Goal: Task Accomplishment & Management: Complete application form

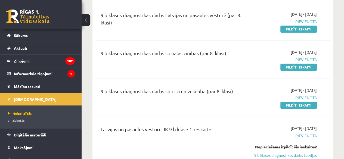
scroll to position [215, 0]
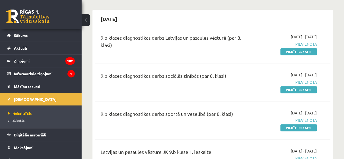
scroll to position [192, 0]
click at [304, 89] on link "Pildīt ieskaiti" at bounding box center [298, 89] width 36 height 7
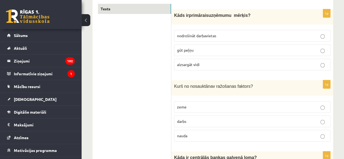
scroll to position [95, 0]
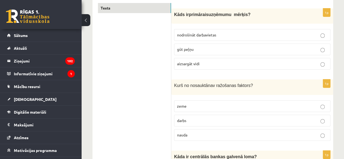
click at [222, 49] on p "gūt peļņu" at bounding box center [252, 49] width 150 height 6
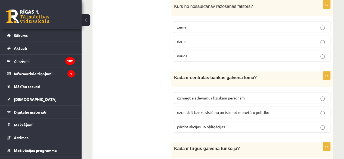
scroll to position [174, 0]
click at [219, 25] on p "zeme" at bounding box center [252, 27] width 150 height 6
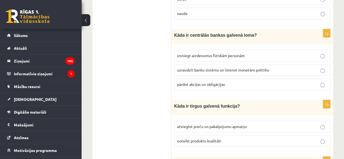
scroll to position [216, 0]
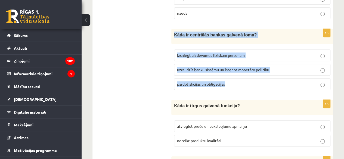
drag, startPoint x: 175, startPoint y: 33, endPoint x: 237, endPoint y: 82, distance: 79.3
click at [237, 82] on div "1p Kāda ir centrālās bankas galvenā loma? izsniegt aizdevumus fiziskām personām…" at bounding box center [252, 62] width 162 height 66
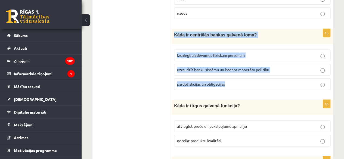
drag, startPoint x: 172, startPoint y: 32, endPoint x: 234, endPoint y: 78, distance: 77.3
click at [234, 78] on div "1p Kāda ir centrālās bankas galvenā loma? izsniegt aizdevumus fiziskām personām…" at bounding box center [252, 62] width 162 height 66
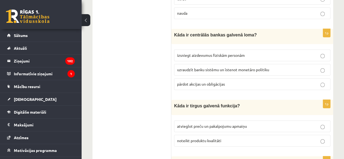
click at [223, 67] on span "uzraudzīt banku sistēmu un īstenot monetāro politiku" at bounding box center [223, 69] width 92 height 5
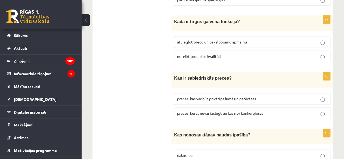
scroll to position [302, 0]
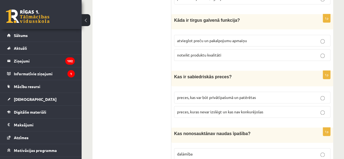
click at [220, 38] on span "atvieglot preču un pakalpojumu apmaiņu" at bounding box center [212, 40] width 70 height 5
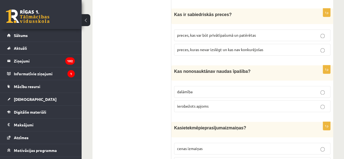
scroll to position [365, 0]
click at [210, 47] on span "preces, kuras nevar izslēgt un kas nav konkurējošas" at bounding box center [220, 49] width 86 height 5
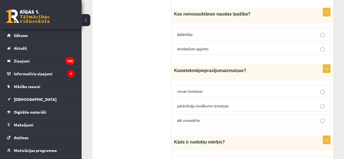
scroll to position [425, 0]
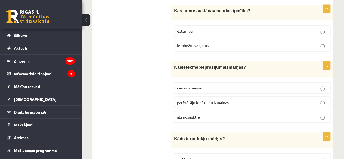
click at [210, 43] on label "ierobežots apjoms" at bounding box center [252, 46] width 156 height 12
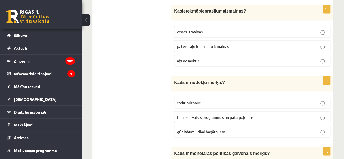
scroll to position [481, 0]
click at [205, 29] on p "cenas izmaiņas" at bounding box center [252, 32] width 150 height 6
click at [252, 114] on span "finansēt valsts programmas un pakalpojumus" at bounding box center [215, 116] width 76 height 5
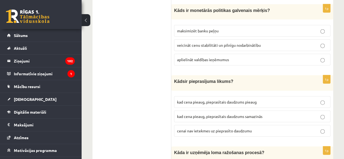
scroll to position [624, 0]
click at [263, 42] on p "veicināt cenu stabilitāti un pilnīgu nodarbinātību" at bounding box center [252, 45] width 150 height 6
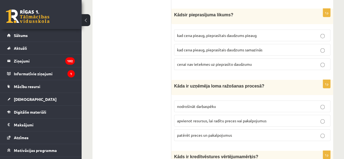
scroll to position [691, 0]
click at [267, 32] on p "kad cena pieaug, pieprasītais daudzums pieaug" at bounding box center [252, 35] width 150 height 6
click at [266, 47] on p "kad cena pieaug, pieprasītais daudzums samazinās" at bounding box center [252, 50] width 150 height 6
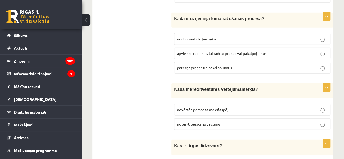
scroll to position [759, 0]
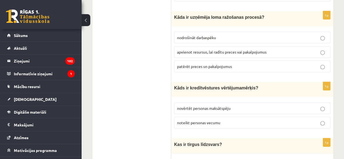
click at [207, 120] on span "noteikt personas vecumu" at bounding box center [198, 122] width 43 height 5
click at [209, 106] on span "novērtēt personas maksātspēju" at bounding box center [204, 108] width 54 height 5
click at [231, 49] on span "apvienot resursus, lai radītu preces vai pakalpojumus" at bounding box center [221, 51] width 89 height 5
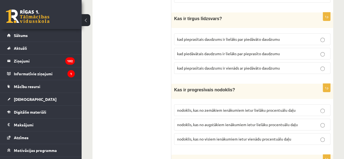
scroll to position [885, 0]
click at [221, 65] on span "kad pieprasītais daudzums ir vienāds ar piedāvāto daudzumu" at bounding box center [228, 67] width 103 height 5
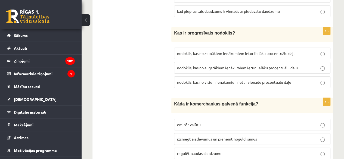
scroll to position [944, 0]
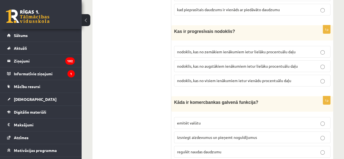
click at [221, 63] on p "nodoklis, kas no augstākiem ienākumiem ietur lielāku procentuālu daļu" at bounding box center [252, 66] width 150 height 6
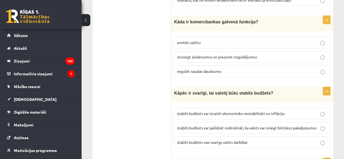
scroll to position [1025, 0]
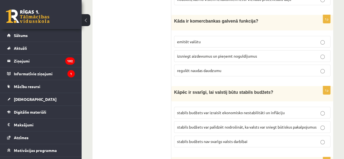
click at [189, 125] on span "stabils budžets var palīdzēt nodrošināt, ka valsts var sniegt būtiskus pakalpoj…" at bounding box center [246, 127] width 139 height 5
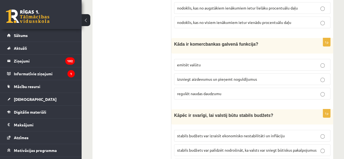
scroll to position [1000, 0]
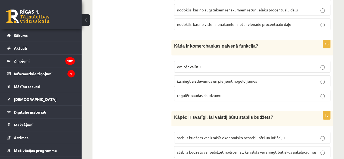
click at [161, 48] on ul "Tests" at bounding box center [134, 123] width 73 height 2051
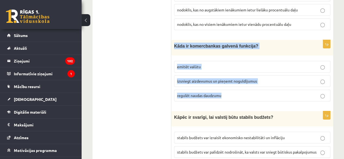
drag, startPoint x: 174, startPoint y: 35, endPoint x: 229, endPoint y: 87, distance: 75.6
click at [229, 87] on div "1p Kāda ir komercbankas galvenā funkcija? emitēt valūtu izsniegt aizdevumus un …" at bounding box center [252, 73] width 162 height 66
copy div "Kāda ir komercbankas galvenā funkcija? emitēt valūtu izsniegt aizdevumus un pie…"
click at [295, 75] on label "izsniegt aizdevumus un pieņemt noguldījumus" at bounding box center [252, 81] width 156 height 12
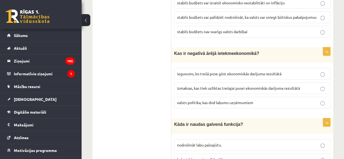
scroll to position [1149, 0]
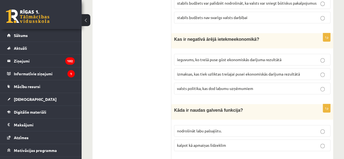
click at [176, 37] on span "Kas ir negatīvā ārējā ietekme" at bounding box center [204, 39] width 60 height 5
click at [173, 33] on div "Kas ir negatīvā ārējā ietekme ekonomikā ?" at bounding box center [252, 40] width 162 height 15
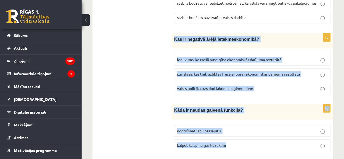
drag, startPoint x: 175, startPoint y: 24, endPoint x: 233, endPoint y: 126, distance: 117.0
copy form "Kas ir negatīvā ārējā ietekme ekonomikā ? ieguvums, ko trešā puse gūst ekonomis…"
click at [314, 71] on p "izmaksas, kas tiek uzliktas trešajai pusei ekonomiskās darījuma rezultātā" at bounding box center [252, 74] width 150 height 6
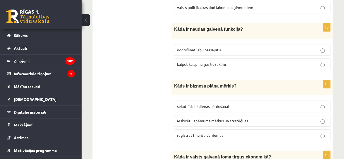
scroll to position [1230, 0]
click at [260, 61] on p "kalpot kā apmaiņas līdzeklim" at bounding box center [252, 64] width 150 height 6
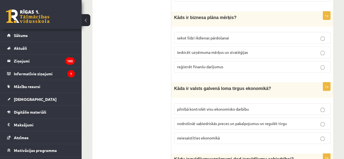
scroll to position [1295, 0]
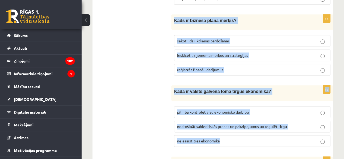
drag, startPoint x: 175, startPoint y: 2, endPoint x: 263, endPoint y: 126, distance: 152.3
copy form "Kāds ir biznesa plāna mērķis? sekot līdzi ikdienas pārdošanai ieskicēt uzņēmuma…"
click at [281, 52] on p "ieskicēt uzņēmuma mērķus un stratēģijas" at bounding box center [252, 55] width 150 height 6
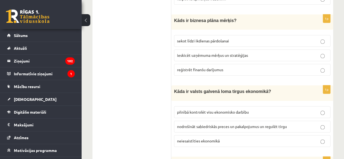
click at [247, 121] on label "nodrošināt sabiedriskās preces un pakalpojumus un regulēt tirgu" at bounding box center [252, 127] width 156 height 12
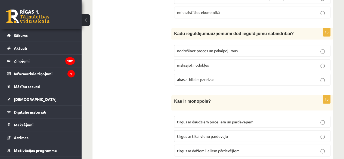
scroll to position [1424, 0]
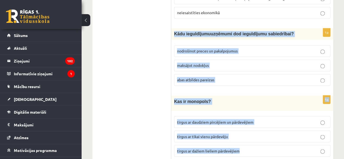
drag, startPoint x: 174, startPoint y: 16, endPoint x: 248, endPoint y: 133, distance: 138.2
copy form "K ādu ieguldījumu uzņēmumi dod ieguldījumu sabiedrībai? nodrošinot preces un pa…"
click at [249, 77] on p "abas atbildes pareizas" at bounding box center [252, 80] width 150 height 6
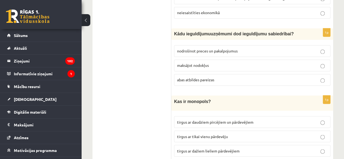
click at [252, 133] on p "tirgus ar tikai vienu pārdevēju" at bounding box center [252, 136] width 150 height 6
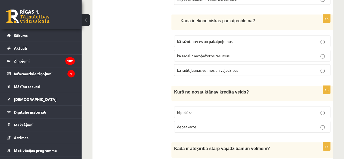
scroll to position [1569, 0]
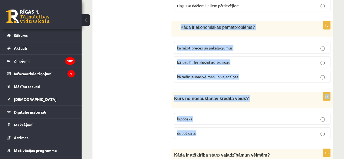
drag, startPoint x: 181, startPoint y: 10, endPoint x: 258, endPoint y: 109, distance: 125.9
copy form "Kāda ir ekonomisk as pamatproblēma ? kā ražot preces un pakalpojumus kā sadalīt…"
click at [277, 60] on p "kā sadalīt ierobežotos resursus" at bounding box center [252, 63] width 150 height 6
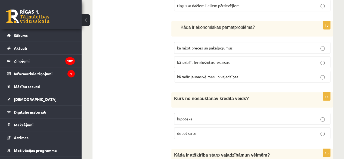
click at [255, 130] on p "debetkarte" at bounding box center [252, 133] width 150 height 6
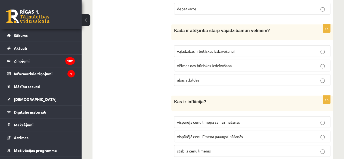
scroll to position [1694, 0]
click at [201, 77] on p "abas atbildes" at bounding box center [252, 80] width 150 height 6
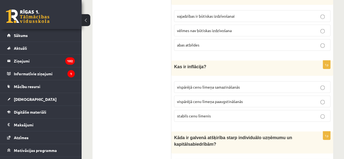
scroll to position [1730, 0]
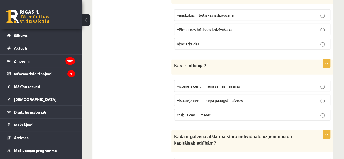
click at [193, 98] on span "vispārējā cenu līmeņa paaugstināšanās" at bounding box center [210, 100] width 66 height 5
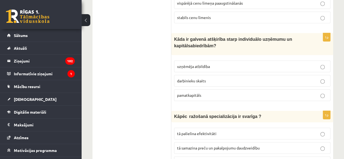
scroll to position [1827, 0]
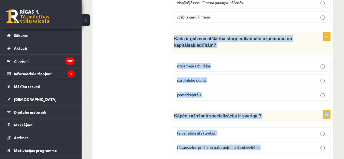
drag, startPoint x: 174, startPoint y: 16, endPoint x: 252, endPoint y: 137, distance: 143.9
copy form "Kāda ir galvenā atšķirība starp individuālo uzņēmumu un k apitālsabiedrībām ? u…"
click at [242, 63] on p "uzņēmēja atbildība" at bounding box center [252, 66] width 150 height 6
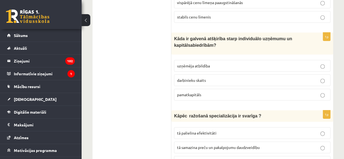
click at [197, 130] on span "tā palielina efektivitāti" at bounding box center [196, 132] width 39 height 5
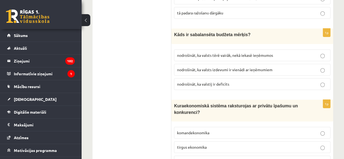
scroll to position [1979, 0]
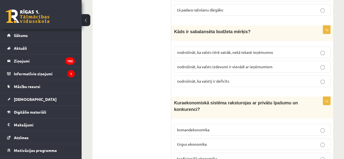
click at [222, 64] on span "nodrošināt, ka valsts izdevumi ir vienādi ar ieņēmumiem" at bounding box center [224, 66] width 95 height 5
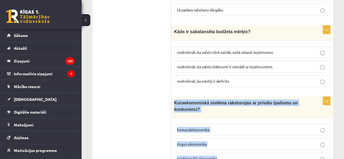
drag, startPoint x: 174, startPoint y: 76, endPoint x: 221, endPoint y: 132, distance: 73.0
click at [221, 132] on div "1p K ura ekonomiskā sistēma raksturojas ar privātu īpašumu un konkurenci? koman…" at bounding box center [252, 133] width 162 height 72
copy div "K ura ekonomiskā sistēma raksturojas ar privātu īpašumu un konkurenci? komandek…"
click at [245, 141] on p "tirgus ekonomika" at bounding box center [252, 144] width 150 height 6
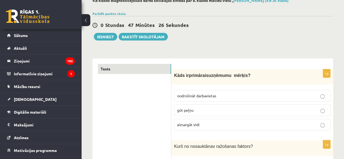
scroll to position [0, 0]
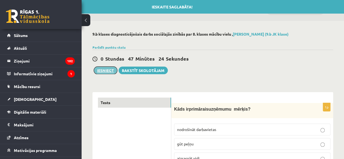
click at [112, 68] on button "Iesniegt" at bounding box center [105, 71] width 23 height 8
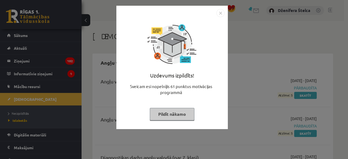
click at [174, 113] on button "Pildīt nākamo" at bounding box center [172, 114] width 45 height 13
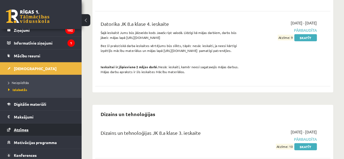
scroll to position [45, 0]
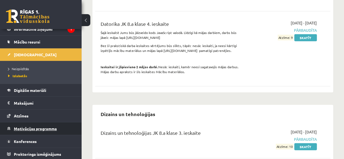
click at [13, 133] on link "Motivācijas programma" at bounding box center [41, 128] width 68 height 13
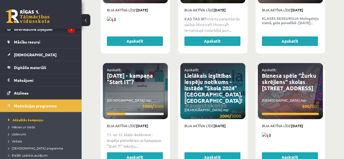
scroll to position [1063, 0]
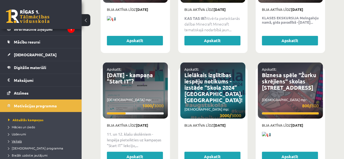
click at [15, 139] on span "Veikals" at bounding box center [15, 141] width 14 height 4
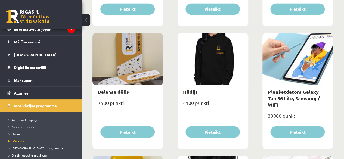
scroll to position [407, 0]
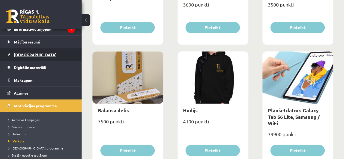
click at [23, 54] on span "[DEMOGRAPHIC_DATA]" at bounding box center [35, 54] width 43 height 5
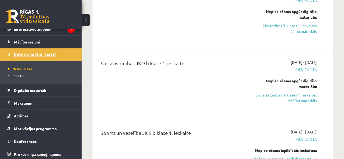
click at [23, 54] on span "[DEMOGRAPHIC_DATA]" at bounding box center [35, 54] width 43 height 5
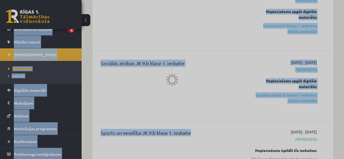
drag, startPoint x: 23, startPoint y: 54, endPoint x: 194, endPoint y: 209, distance: 229.8
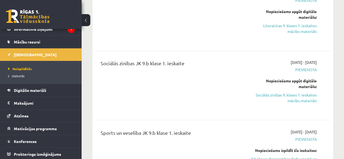
click at [179, 46] on div "Literatūra JK 9.b klase 1. ieskaite 2025-09-16 - 2025-09-30 Pievienota Nepiecie…" at bounding box center [212, 16] width 235 height 63
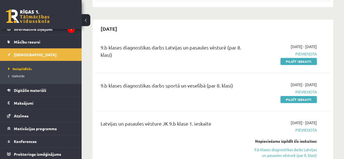
scroll to position [221, 0]
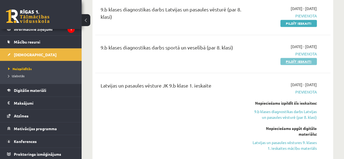
click at [289, 60] on link "Pildīt ieskaiti" at bounding box center [298, 61] width 36 height 7
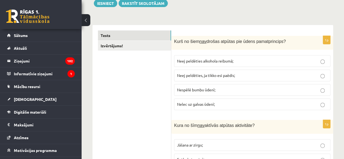
scroll to position [68, 0]
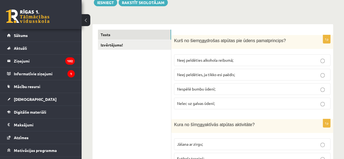
click at [200, 62] on p "Neej peldēties alkohola reibumā;" at bounding box center [252, 60] width 150 height 6
click at [202, 72] on p "Neej peldēties, ja tikko esi paēdis;" at bounding box center [252, 75] width 150 height 6
click at [205, 59] on span "Neej peldēties alkohola reibumā;" at bounding box center [205, 60] width 56 height 5
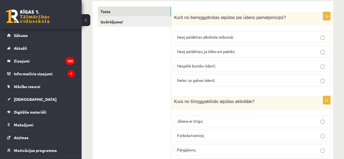
scroll to position [92, 0]
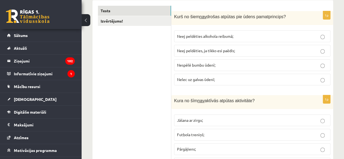
click at [210, 77] on span "Nelec uz galvas ūdenī;" at bounding box center [196, 79] width 38 height 5
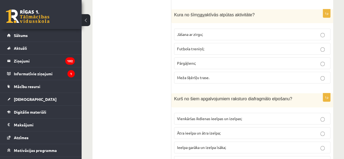
scroll to position [178, 0]
click at [221, 29] on label "Jāšana ar zirgu;" at bounding box center [252, 34] width 156 height 12
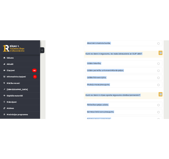
scroll to position [2466, 0]
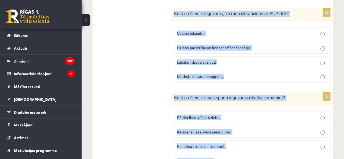
drag, startPoint x: 174, startPoint y: 15, endPoint x: 227, endPoint y: 160, distance: 154.4
copy form "Kurš no šiem apgalvojumiem raksturo diafragmālo elpošanu? Vienkāršas ikdienas i…"
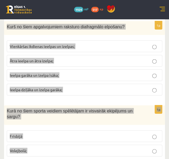
scroll to position [264, 0]
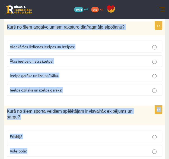
click at [74, 84] on label "Ieelpa dziļāka un izelpa garāka;" at bounding box center [85, 90] width 156 height 12
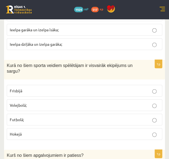
scroll to position [310, 0]
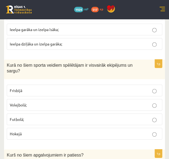
click at [73, 131] on p "Hokejā" at bounding box center [85, 134] width 150 height 6
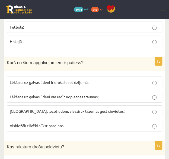
scroll to position [403, 0]
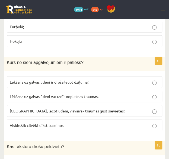
click at [47, 94] on p "Lēkšana uz galvas ūdeni var radīt nopietnas traumas;" at bounding box center [85, 97] width 150 height 6
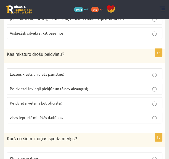
scroll to position [497, 0]
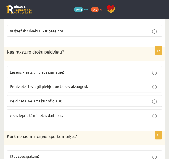
click at [42, 113] on span "visas iepriekš minētās darbības." at bounding box center [36, 115] width 53 height 5
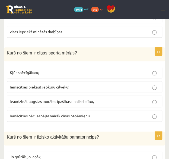
scroll to position [581, 0]
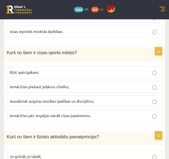
click at [38, 98] on p "ieaudzināt augstas morāles īpašības un disciplīnu;" at bounding box center [85, 101] width 150 height 6
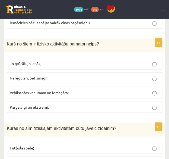
scroll to position [674, 0]
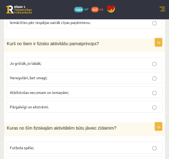
click at [47, 86] on label "Atbilstošas vecumam un iemaņām;" at bounding box center [85, 92] width 156 height 12
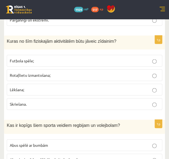
scroll to position [761, 0]
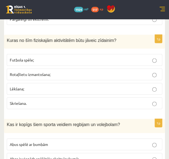
click at [64, 71] on p "Rotaļlietu izmantošana;" at bounding box center [85, 74] width 150 height 6
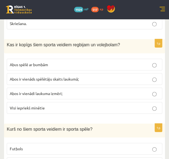
scroll to position [841, 0]
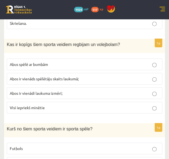
click at [45, 61] on p "Abus spēlē ar bumbām" at bounding box center [85, 64] width 150 height 6
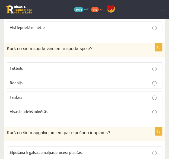
scroll to position [921, 0]
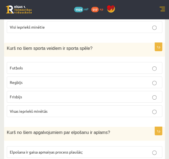
click at [55, 108] on p "Visas iepriekš minētās" at bounding box center [85, 111] width 150 height 6
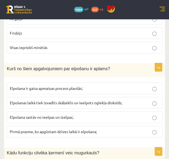
scroll to position [985, 0]
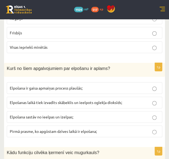
click at [56, 99] on p "Elpošanas laikā tiek izvadīts skābeklis un ieelpots oglekļa dioksīds;" at bounding box center [85, 102] width 150 height 6
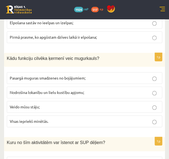
scroll to position [1080, 0]
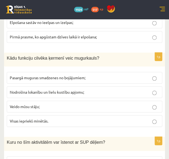
click at [47, 118] on span "Visas iepriekš minētās." at bounding box center [29, 120] width 39 height 5
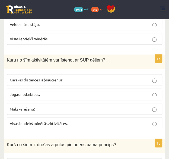
scroll to position [1163, 0]
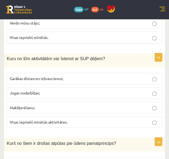
click at [47, 119] on span "Visas iepriekš minētās aktivitātes." at bounding box center [39, 121] width 58 height 5
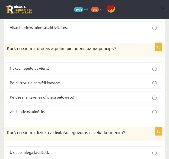
scroll to position [1258, 0]
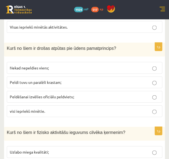
click at [19, 108] on span "visi iepriekš minētie." at bounding box center [27, 110] width 35 height 5
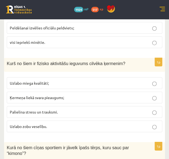
scroll to position [1327, 0]
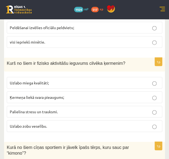
click at [22, 80] on span "Uzlabo miega kvalitāti;" at bounding box center [29, 82] width 39 height 5
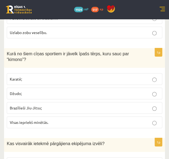
scroll to position [1421, 0]
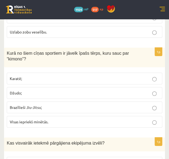
click at [27, 119] on span "Visas iepriekš minētās." at bounding box center [29, 121] width 39 height 5
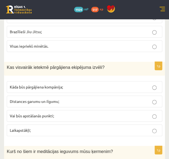
scroll to position [1501, 0]
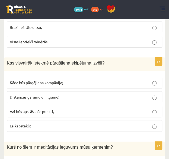
click at [33, 94] on span "Distances garumu un ilgumu;" at bounding box center [34, 96] width 49 height 5
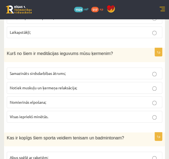
scroll to position [1597, 0]
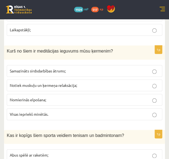
click at [36, 111] on p "Visas iepriekš minētās." at bounding box center [85, 114] width 150 height 6
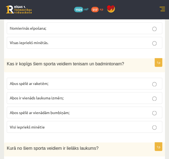
scroll to position [1668, 0]
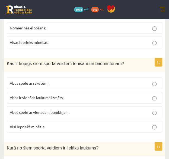
click at [37, 80] on span "Abus spēlē ar raketēm;" at bounding box center [29, 82] width 39 height 5
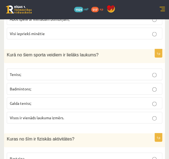
scroll to position [1762, 0]
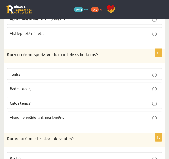
click at [17, 71] on span "Teniss;" at bounding box center [15, 73] width 11 height 5
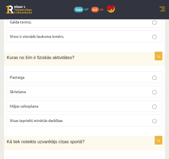
scroll to position [1843, 0]
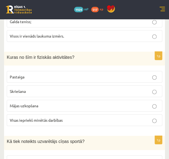
click at [31, 117] on span "Visas iepriekš minētās darbības" at bounding box center [36, 119] width 53 height 5
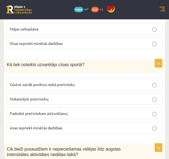
scroll to position [1920, 0]
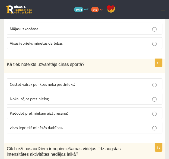
click at [31, 122] on label "visas iepriekš minētās darbības." at bounding box center [85, 128] width 156 height 12
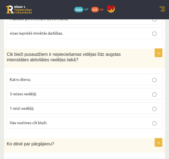
scroll to position [2014, 0]
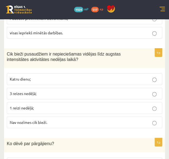
click at [31, 76] on p "Katru dienu;" at bounding box center [85, 79] width 150 height 6
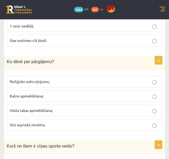
scroll to position [2098, 0]
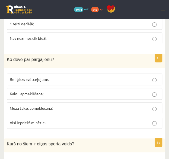
click at [38, 120] on span "Visi iepriekš minētie." at bounding box center [28, 122] width 36 height 5
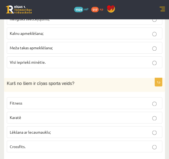
scroll to position [2159, 0]
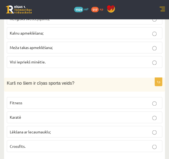
click at [27, 111] on label "Karatē" at bounding box center [85, 117] width 156 height 12
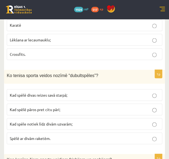
scroll to position [2251, 0]
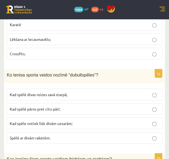
click at [30, 106] on span "Kad spēlē pāros pret citu pāri;" at bounding box center [35, 108] width 51 height 5
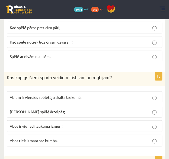
scroll to position [2337, 0]
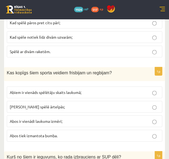
click at [59, 133] on p "Abos tiek izmantota bumba." at bounding box center [85, 136] width 150 height 6
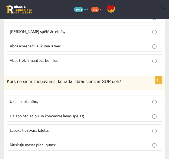
scroll to position [2413, 0]
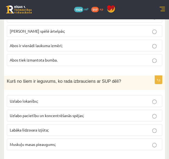
click at [46, 127] on span "Labāka līdzsvara izjūta;" at bounding box center [29, 129] width 39 height 5
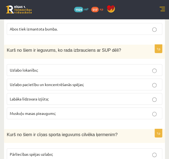
scroll to position [2474, 0]
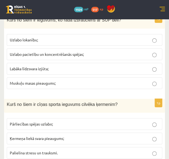
click at [38, 121] on span "Pārliecības spējas uzlabo;" at bounding box center [31, 123] width 43 height 5
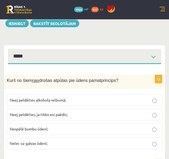
scroll to position [0, 0]
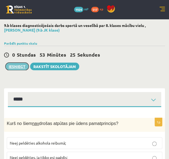
click at [18, 66] on button "Iesniegt" at bounding box center [16, 67] width 23 height 8
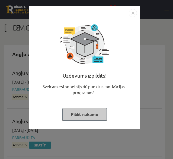
click at [97, 112] on button "Pildīt nākamo" at bounding box center [85, 114] width 45 height 13
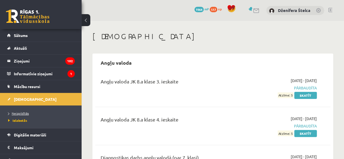
click at [20, 113] on span "Neizpildītās" at bounding box center [18, 113] width 21 height 4
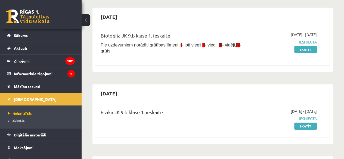
scroll to position [46, 0]
click at [173, 46] on link "Skatīt" at bounding box center [305, 49] width 23 height 7
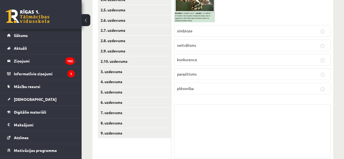
scroll to position [142, 0]
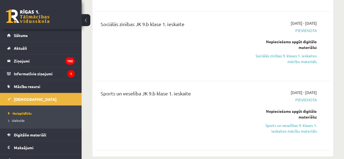
scroll to position [408, 0]
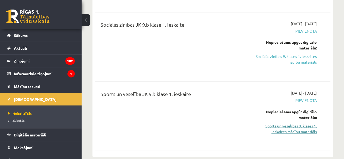
click at [305, 127] on link "Sports un veselības 9. klases 1. ieskaites mācību materiāls" at bounding box center [283, 128] width 67 height 11
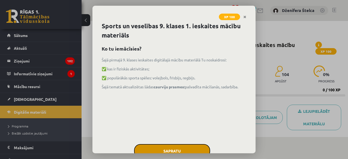
click at [193, 151] on button "Sapratu" at bounding box center [172, 151] width 76 height 14
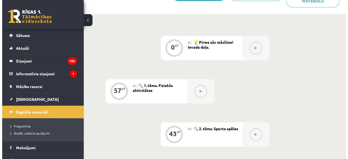
scroll to position [126, 0]
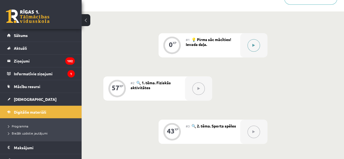
click at [250, 49] on button at bounding box center [253, 45] width 13 height 13
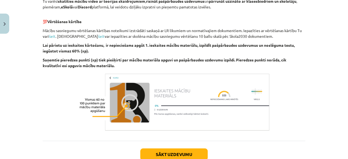
scroll to position [220, 0]
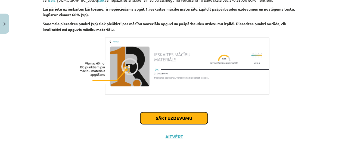
click at [169, 121] on button "Sākt uzdevumu" at bounding box center [173, 118] width 67 height 12
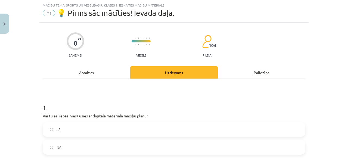
scroll to position [72, 0]
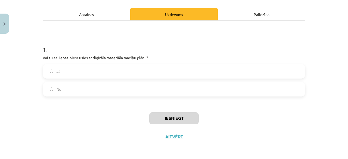
click at [164, 70] on label "Jā" at bounding box center [174, 71] width 262 height 14
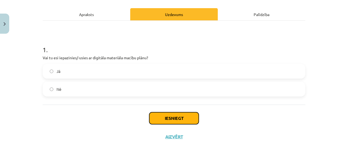
click at [172, 117] on button "Iesniegt" at bounding box center [173, 118] width 49 height 12
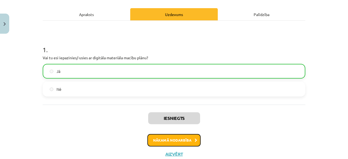
click at [176, 135] on button "Nākamā nodarbība" at bounding box center [173, 140] width 53 height 13
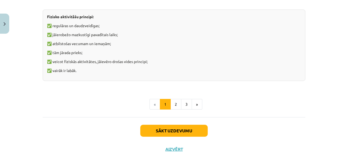
scroll to position [448, 0]
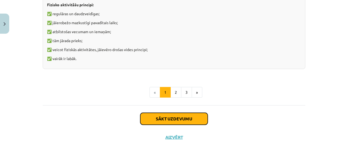
click at [178, 119] on button "Sākt uzdevumu" at bounding box center [173, 119] width 67 height 12
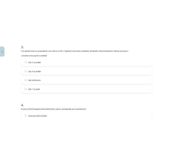
scroll to position [670, 0]
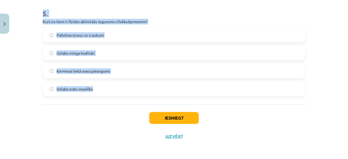
drag, startPoint x: 41, startPoint y: 23, endPoint x: 123, endPoint y: 79, distance: 99.4
copy form "Lorem ip dol sitametcons adipisci elitseddoe: “> 81 tempori utlab”? (Etdolo mag…"
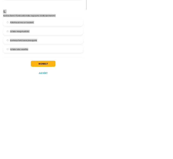
scroll to position [655, 0]
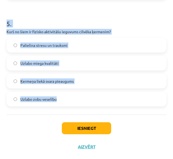
click at [94, 52] on div "Palielina stresu un trauksmi" at bounding box center [87, 45] width 160 height 15
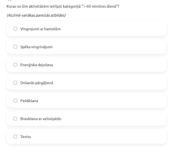
scroll to position [115, 0]
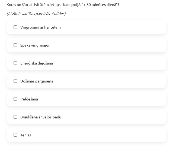
click at [61, 66] on label "Enerģiska dejošana" at bounding box center [86, 63] width 159 height 14
click at [60, 82] on label "Došanās pārgājienā" at bounding box center [86, 81] width 159 height 14
click at [58, 97] on label "Peldēšana" at bounding box center [86, 99] width 159 height 14
click at [57, 124] on div "Vingrojumi ar hantelēm Spēka vingrinājumi Enerģiska dejošana Došanās pārgājienā…" at bounding box center [87, 81] width 160 height 122
click at [58, 116] on span "Braukšana ar velosipēdu" at bounding box center [40, 117] width 41 height 6
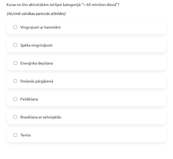
click at [54, 136] on label "Teniss" at bounding box center [86, 135] width 159 height 14
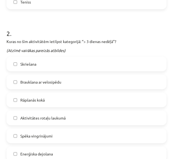
scroll to position [248, 0]
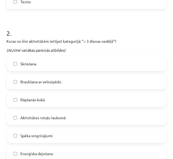
click at [42, 69] on label "Skriešana" at bounding box center [86, 64] width 159 height 14
click at [34, 80] on span "Braukšana ar velosipēdu" at bounding box center [40, 82] width 41 height 6
click at [45, 136] on span "Spēka vingrinājumi" at bounding box center [36, 136] width 32 height 6
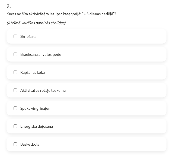
scroll to position [275, 0]
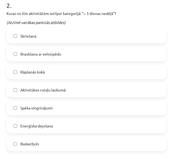
click at [44, 124] on span "Enerģiska dejošana" at bounding box center [36, 126] width 33 height 6
click at [43, 143] on label "Basketbols" at bounding box center [86, 144] width 159 height 14
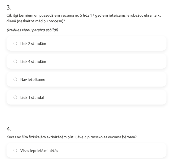
scroll to position [444, 0]
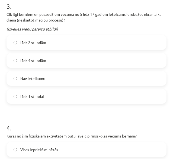
click at [29, 44] on span "Līdz 2 stundām" at bounding box center [33, 43] width 26 height 6
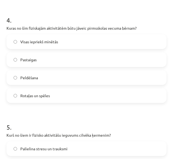
scroll to position [553, 0]
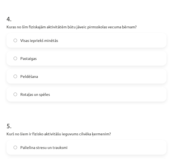
click at [51, 37] on label "Visas iepriekš minētās" at bounding box center [86, 40] width 159 height 14
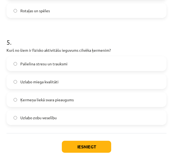
scroll to position [637, 0]
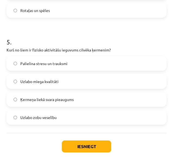
click at [31, 79] on span "Uzlabo miega kvalitāti" at bounding box center [39, 82] width 38 height 6
click at [85, 142] on button "Iesniegt" at bounding box center [86, 146] width 49 height 12
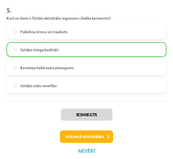
scroll to position [672, 0]
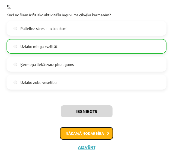
click at [85, 131] on button "Nākamā nodarbība" at bounding box center [86, 133] width 53 height 13
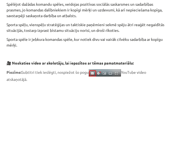
scroll to position [227, 0]
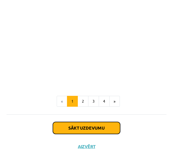
click at [85, 127] on button "Sākt uzdevumu" at bounding box center [86, 128] width 67 height 12
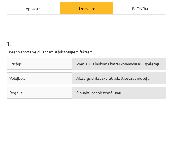
scroll to position [69, 0]
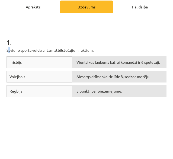
drag, startPoint x: 8, startPoint y: 49, endPoint x: 10, endPoint y: 52, distance: 3.1
click at [10, 52] on p "Savieno sporta veidu ar tam atbilstošajiem faktiem." at bounding box center [87, 50] width 160 height 6
click at [9, 52] on p "Savieno sporta veidu ar tam atbilstošajiem faktiem." at bounding box center [87, 50] width 160 height 6
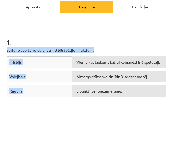
drag, startPoint x: 6, startPoint y: 49, endPoint x: 100, endPoint y: 128, distance: 123.1
click at [100, 128] on div "Frisbijs Vienlaikus laukumā katrai komandai ir 6 spēlētāji. Volejbols Aizsargs …" at bounding box center [87, 97] width 160 height 82
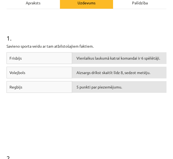
scroll to position [73, 0]
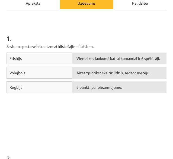
click at [66, 91] on div "Regbijs" at bounding box center [40, 87] width 66 height 12
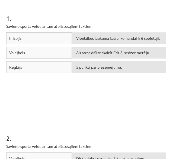
scroll to position [94, 0]
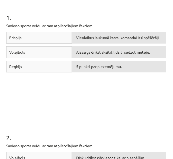
click at [82, 62] on div "5 punkti par piezemējumu." at bounding box center [119, 67] width 95 height 12
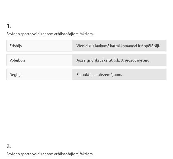
scroll to position [87, 0]
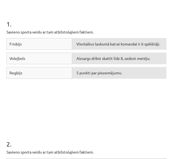
click at [81, 24] on h1 "1 ." at bounding box center [87, 19] width 160 height 17
click at [118, 61] on div "Aizsargs drīkst skaitīt līdz 8, sedzot metēju." at bounding box center [119, 58] width 95 height 12
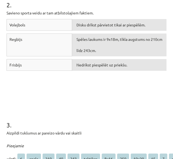
scroll to position [227, 0]
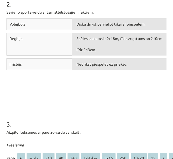
click at [86, 80] on div "Volejbols Disku drīkst pārvietot tikai ar piespēlēm. Regbijs Spēles laukums ir …" at bounding box center [87, 59] width 160 height 82
click at [94, 31] on div "Volejbols Disku drīkst pārvietot tikai ar piespēlēm." at bounding box center [87, 25] width 160 height 14
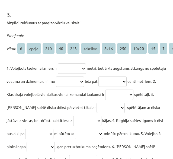
scroll to position [337, 0]
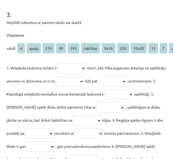
click at [80, 70] on select "**********" at bounding box center [72, 68] width 28 height 10
select select "****"
click at [59, 63] on select "**********" at bounding box center [72, 68] width 28 height 10
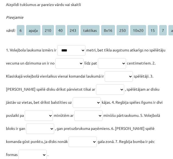
scroll to position [355, 1]
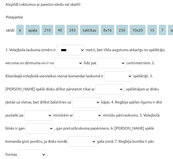
click at [83, 61] on select "**********" at bounding box center [69, 63] width 28 height 10
drag, startPoint x: 95, startPoint y: 61, endPoint x: 100, endPoint y: 58, distance: 6.1
click at [83, 58] on select "**********" at bounding box center [69, 63] width 28 height 10
click at [64, 10] on div "**********" at bounding box center [85, 72] width 160 height 178
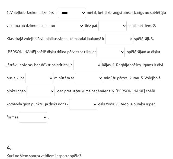
scroll to position [392, 0]
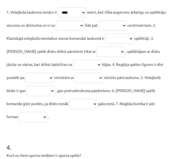
click at [84, 27] on select "**********" at bounding box center [70, 25] width 28 height 10
select select "***"
click at [74, 20] on select "**********" at bounding box center [70, 25] width 28 height 10
click at [127, 24] on select "**********" at bounding box center [113, 25] width 28 height 10
select select "***"
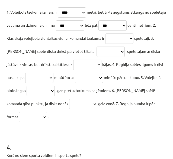
click at [122, 20] on select "**********" at bounding box center [113, 25] width 28 height 10
click at [105, 44] on select "**********" at bounding box center [119, 38] width 28 height 10
select select "*"
click at [105, 44] on select "**********" at bounding box center [119, 38] width 28 height 10
click at [97, 57] on select "**********" at bounding box center [111, 51] width 28 height 10
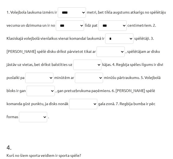
select select "*********"
click at [97, 57] on select "**********" at bounding box center [111, 51] width 28 height 10
click at [73, 70] on select "**********" at bounding box center [87, 65] width 28 height 10
select select "******"
click at [73, 70] on select "**********" at bounding box center [87, 65] width 28 height 10
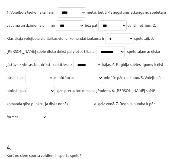
click at [54, 77] on select "**********" at bounding box center [39, 78] width 28 height 10
select select "**"
click at [54, 73] on select "**********" at bounding box center [39, 78] width 28 height 10
click at [75, 83] on select "**********" at bounding box center [89, 78] width 28 height 10
select select "**"
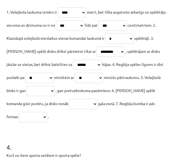
click at [75, 83] on select "**********" at bounding box center [89, 78] width 28 height 10
click at [27, 96] on select "**********" at bounding box center [41, 91] width 28 height 10
select select "********"
click at [27, 96] on select "**********" at bounding box center [41, 91] width 28 height 10
click at [70, 109] on select "**********" at bounding box center [83, 104] width 28 height 10
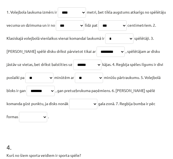
select select "*****"
click at [69, 109] on select "**********" at bounding box center [83, 104] width 28 height 10
click at [26, 123] on p "**********" at bounding box center [87, 63] width 160 height 117
click at [27, 123] on p "**********" at bounding box center [87, 63] width 160 height 117
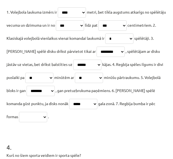
click at [27, 122] on select "**********" at bounding box center [33, 117] width 28 height 10
select select "*****"
click at [19, 122] on select "**********" at bounding box center [33, 117] width 28 height 10
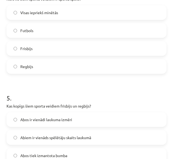
scroll to position [549, 0]
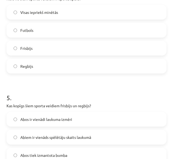
click at [49, 19] on label "Visas iepriekš minētās" at bounding box center [86, 12] width 159 height 14
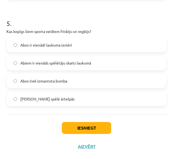
scroll to position [640, 0]
click at [74, 42] on label "Abos ir vienādi laukuma izmēri" at bounding box center [86, 45] width 159 height 14
click at [86, 122] on button "Iesniegt" at bounding box center [86, 128] width 49 height 12
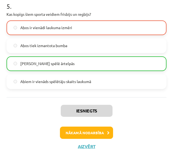
scroll to position [733, 0]
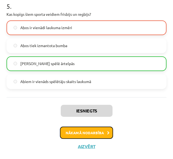
click at [94, 129] on button "Nākamā nodarbība" at bounding box center [86, 132] width 53 height 13
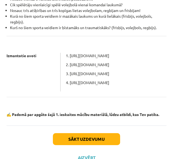
scroll to position [150, 0]
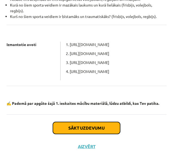
click at [95, 126] on button "Sākt uzdevumu" at bounding box center [86, 128] width 67 height 12
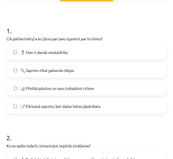
scroll to position [81, 0]
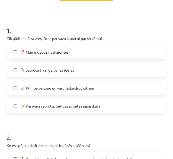
click at [58, 70] on span "🔍 Saprotu tikai galvenās idejas" at bounding box center [47, 70] width 54 height 6
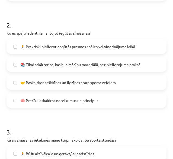
scroll to position [195, 0]
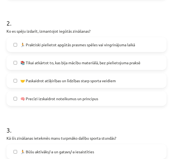
click at [27, 44] on span "🏃 Praktiski pielietot apgūtās prasmes spēles vai vingrinājuma laikā" at bounding box center [77, 45] width 115 height 6
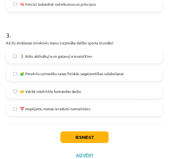
scroll to position [301, 0]
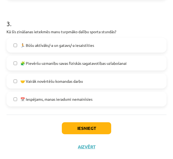
click at [35, 43] on span "🏃 Būšu aktīvāks/-a un gatavs/-a iesaistīties" at bounding box center [57, 45] width 74 height 6
drag, startPoint x: 52, startPoint y: 63, endPoint x: 64, endPoint y: 57, distance: 13.5
click at [64, 57] on label "🧩 Pievēršu uzmanību savas fiziskās sagatavotības uzlabošanai" at bounding box center [86, 63] width 159 height 14
click at [74, 124] on button "Iesniegt" at bounding box center [86, 128] width 49 height 12
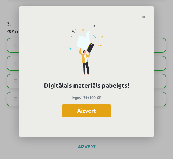
click at [80, 108] on button "Aizvērt" at bounding box center [87, 111] width 50 height 14
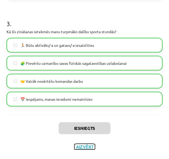
click at [83, 144] on button "Aizvērt" at bounding box center [84, 146] width 21 height 5
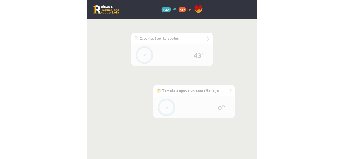
scroll to position [248, 0]
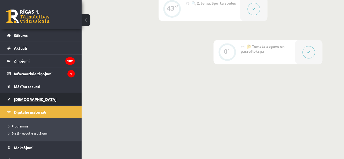
click at [23, 98] on span "[DEMOGRAPHIC_DATA]" at bounding box center [35, 99] width 43 height 5
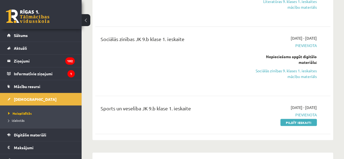
scroll to position [393, 0]
